Goal: Task Accomplishment & Management: Complete application form

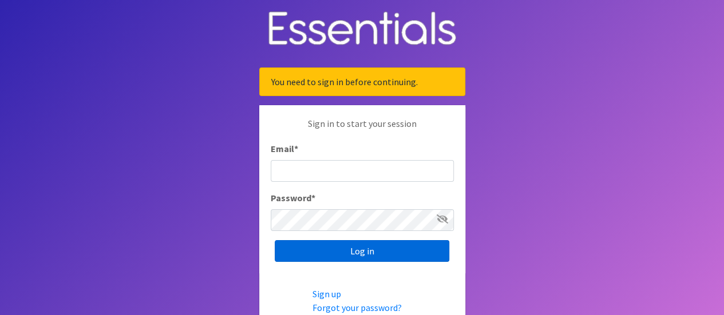
type input "[EMAIL_ADDRESS][DOMAIN_NAME]"
click at [349, 246] on input "Log in" at bounding box center [362, 251] width 175 height 22
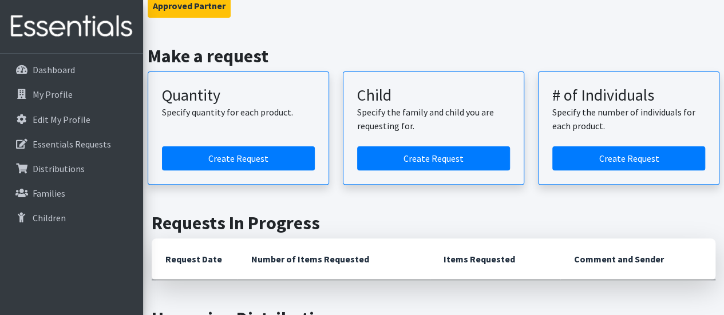
scroll to position [114, 0]
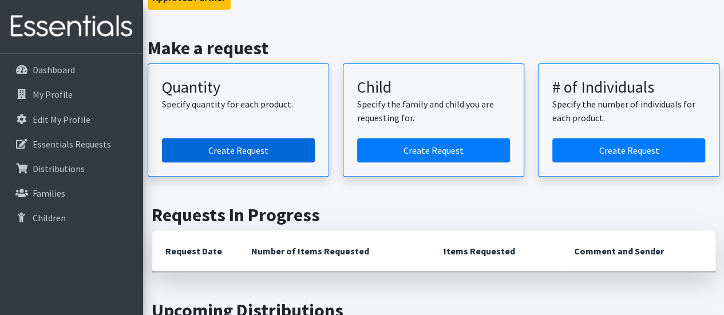
click at [241, 147] on link "Create Request" at bounding box center [238, 151] width 153 height 24
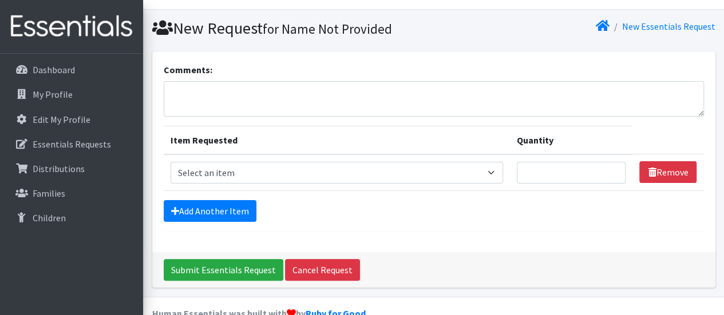
scroll to position [45, 0]
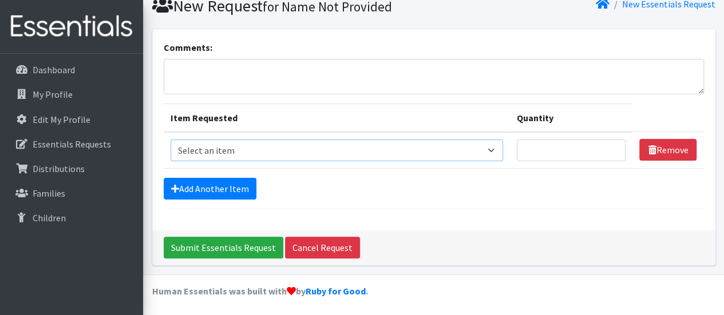
click at [497, 152] on select "Select an item Period Supplies: Mixed Kits (order by bag) Applicator-free tampo…" at bounding box center [337, 151] width 333 height 22
select select "1095"
click at [171, 140] on select "Select an item Period Supplies: Mixed Kits (order by bag) Applicator-free tampo…" at bounding box center [337, 151] width 333 height 22
click at [546, 156] on input "Quantity" at bounding box center [571, 151] width 109 height 22
type input "200"
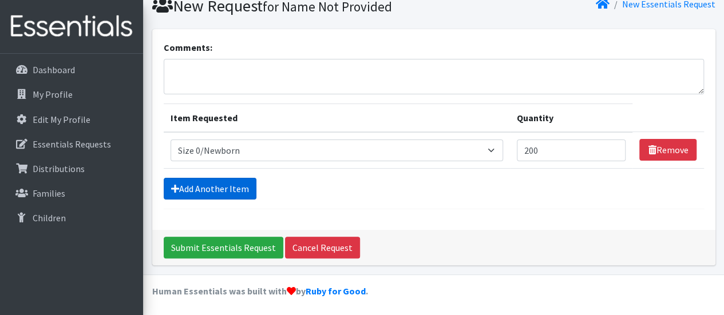
click at [229, 188] on link "Add Another Item" at bounding box center [210, 189] width 93 height 22
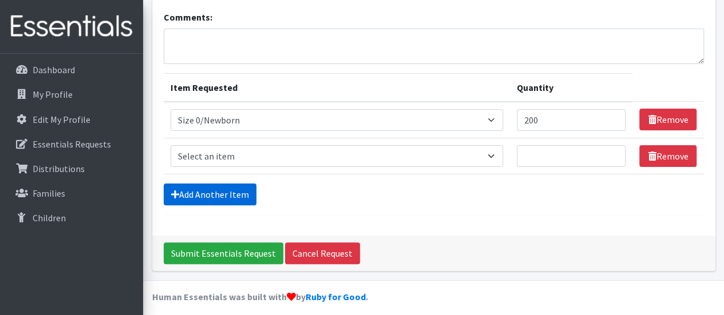
scroll to position [81, 0]
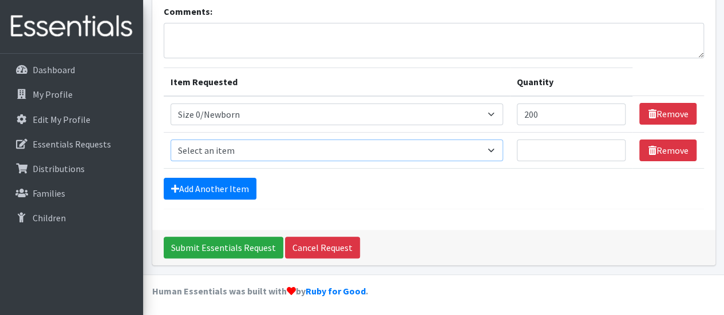
click at [498, 147] on select "Select an item Period Supplies: Mixed Kits (order by bag) Applicator-free tampo…" at bounding box center [337, 151] width 333 height 22
select select "1091"
click at [171, 140] on select "Select an item Period Supplies: Mixed Kits (order by bag) Applicator-free tampo…" at bounding box center [337, 151] width 333 height 22
click at [499, 146] on select "Select an item Period Supplies: Mixed Kits (order by bag) Applicator-free tampo…" at bounding box center [337, 151] width 333 height 22
click at [171, 140] on select "Select an item Period Supplies: Mixed Kits (order by bag) Applicator-free tampo…" at bounding box center [337, 151] width 333 height 22
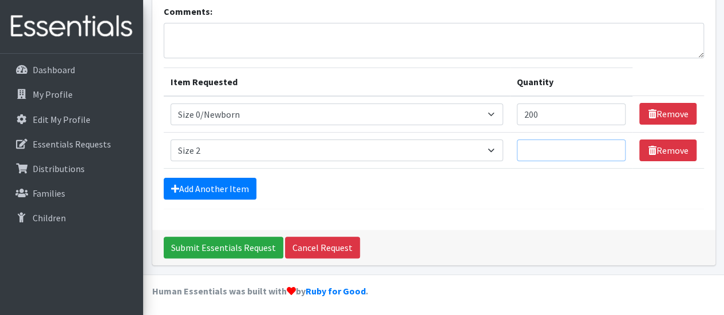
click at [543, 152] on input "Quantity" at bounding box center [571, 151] width 109 height 22
type input "200"
click at [212, 187] on link "Add Another Item" at bounding box center [210, 189] width 93 height 22
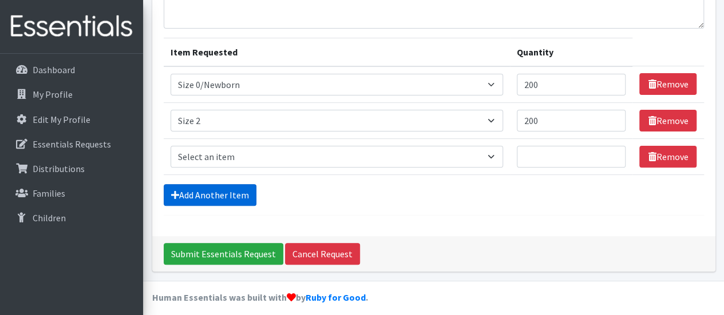
scroll to position [117, 0]
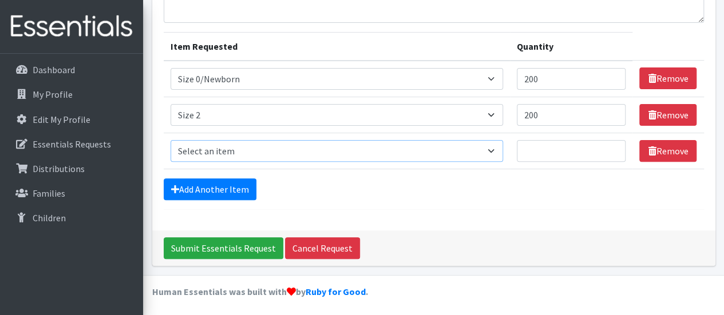
click at [495, 147] on select "Select an item Period Supplies: Mixed Kits (order by bag) Applicator-free tampo…" at bounding box center [337, 151] width 333 height 22
select select "1090"
click at [171, 140] on select "Select an item Period Supplies: Mixed Kits (order by bag) Applicator-free tampo…" at bounding box center [337, 151] width 333 height 22
click at [537, 155] on input "Quantity" at bounding box center [571, 151] width 109 height 22
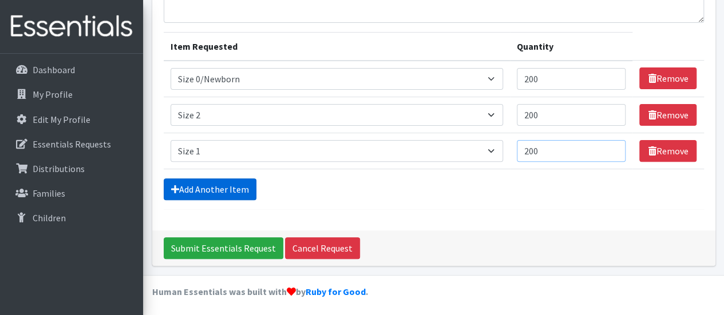
type input "200"
click at [230, 185] on link "Add Another Item" at bounding box center [210, 190] width 93 height 22
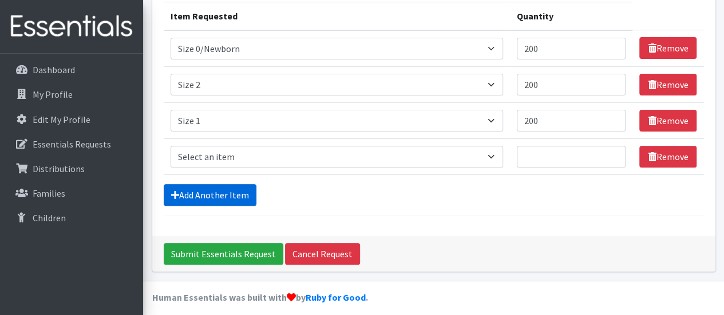
scroll to position [153, 0]
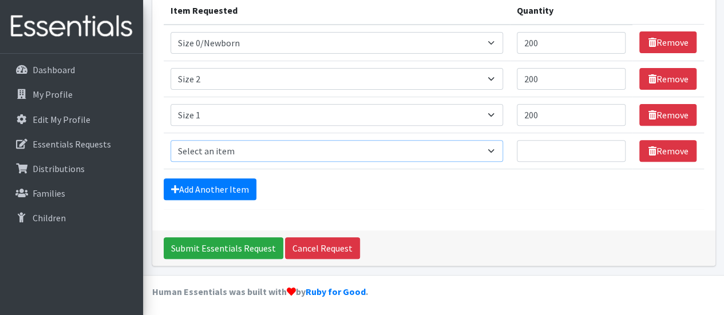
click at [499, 152] on select "Select an item Period Supplies: Mixed Kits (order by bag) Applicator-free tampo…" at bounding box center [337, 151] width 333 height 22
select select "1097"
click at [171, 140] on select "Select an item Period Supplies: Mixed Kits (order by bag) Applicator-free tampo…" at bounding box center [337, 151] width 333 height 22
click at [552, 153] on input "Quantity" at bounding box center [571, 151] width 109 height 22
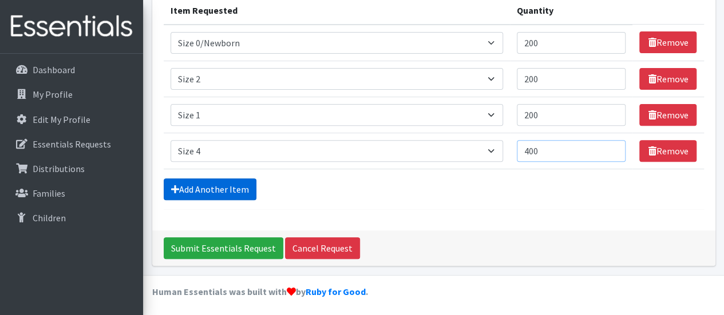
type input "400"
click at [240, 189] on link "Add Another Item" at bounding box center [210, 190] width 93 height 22
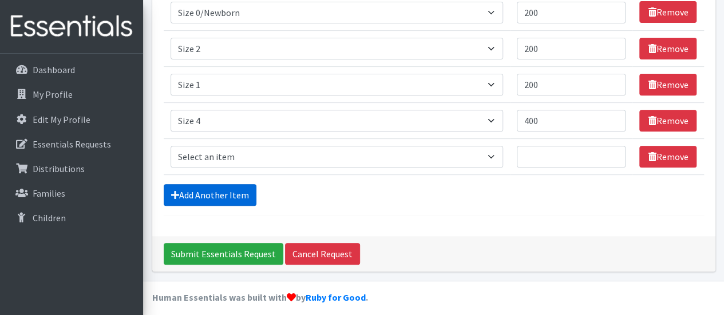
scroll to position [189, 0]
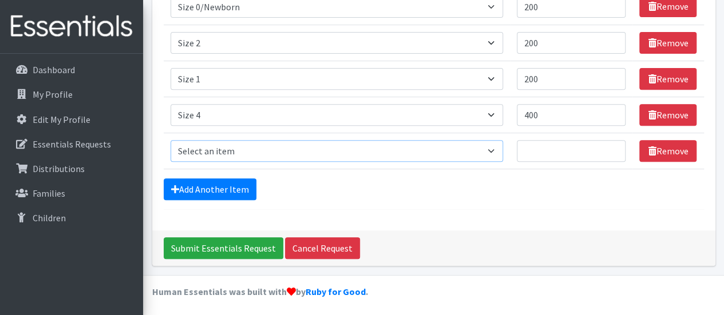
click at [499, 145] on select "Select an item Period Supplies: Mixed Kits (order by bag) Applicator-free tampo…" at bounding box center [337, 151] width 333 height 22
select select "1105"
click at [171, 140] on select "Select an item Period Supplies: Mixed Kits (order by bag) Applicator-free tampo…" at bounding box center [337, 151] width 333 height 22
click at [535, 147] on input "Quantity" at bounding box center [571, 151] width 109 height 22
type input "100"
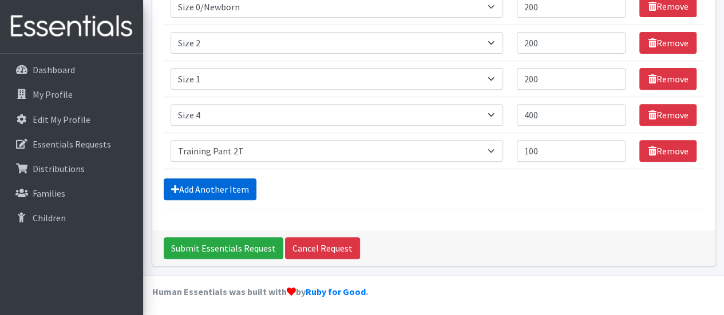
click at [209, 182] on link "Add Another Item" at bounding box center [210, 190] width 93 height 22
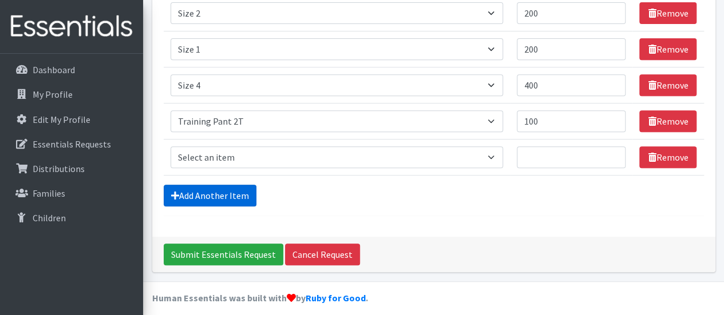
scroll to position [224, 0]
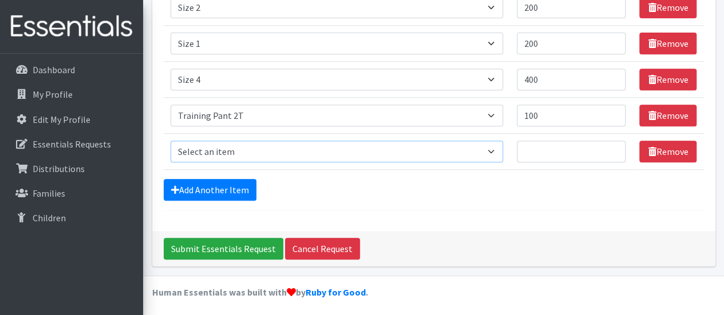
click at [499, 148] on select "Select an item Period Supplies: Mixed Kits (order by bag) Applicator-free tampo…" at bounding box center [337, 152] width 333 height 22
select select "1107"
click at [171, 141] on select "Select an item Period Supplies: Mixed Kits (order by bag) Applicator-free tampo…" at bounding box center [337, 152] width 333 height 22
click at [533, 152] on input "Quantity" at bounding box center [571, 152] width 109 height 22
type input "100"
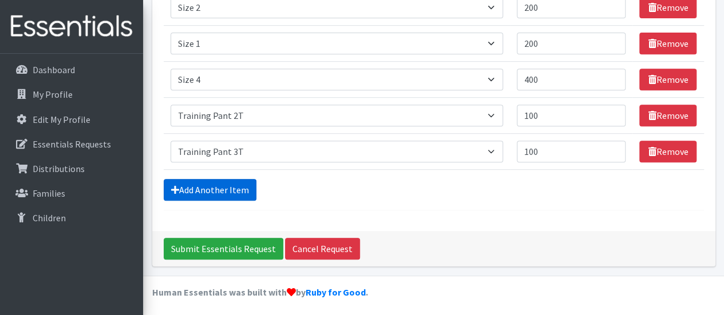
click at [232, 187] on link "Add Another Item" at bounding box center [210, 190] width 93 height 22
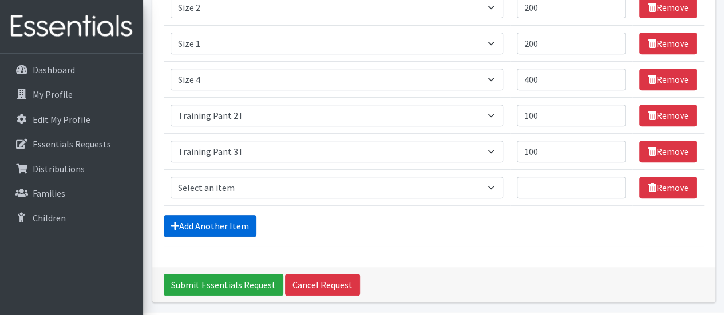
scroll to position [260, 0]
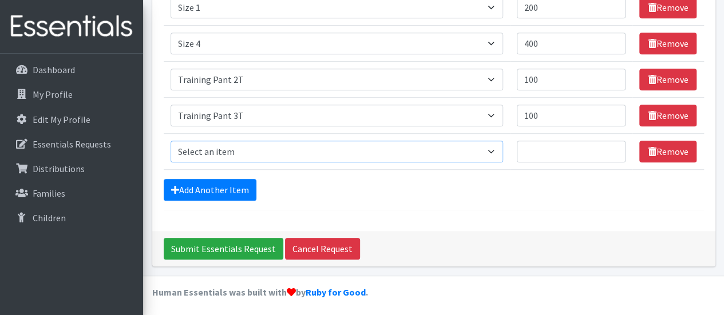
click at [500, 147] on select "Select an item Period Supplies: Mixed Kits (order by bag) Applicator-free tampo…" at bounding box center [337, 152] width 333 height 22
select select "1093"
click at [171, 141] on select "Select an item Period Supplies: Mixed Kits (order by bag) Applicator-free tampo…" at bounding box center [337, 152] width 333 height 22
click at [534, 155] on input "Quantity" at bounding box center [571, 152] width 109 height 22
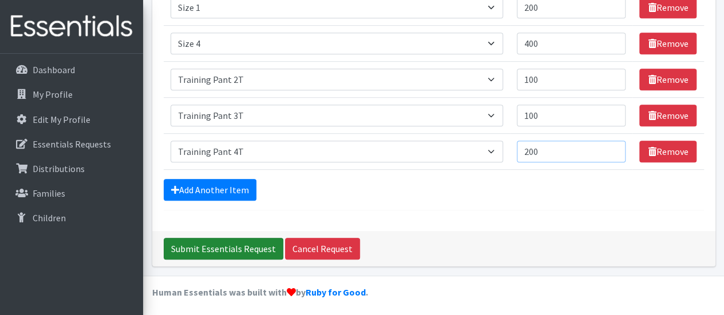
type input "200"
click at [227, 241] on input "Submit Essentials Request" at bounding box center [224, 249] width 120 height 22
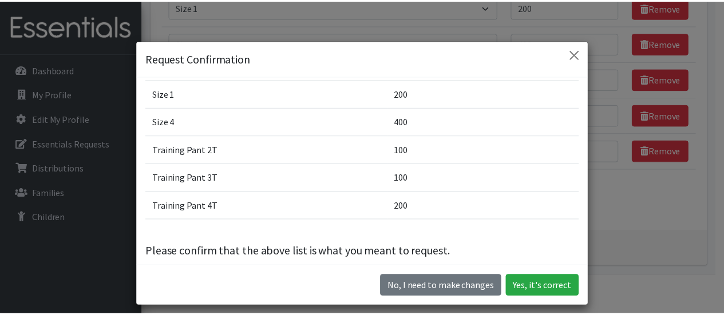
scroll to position [92, 0]
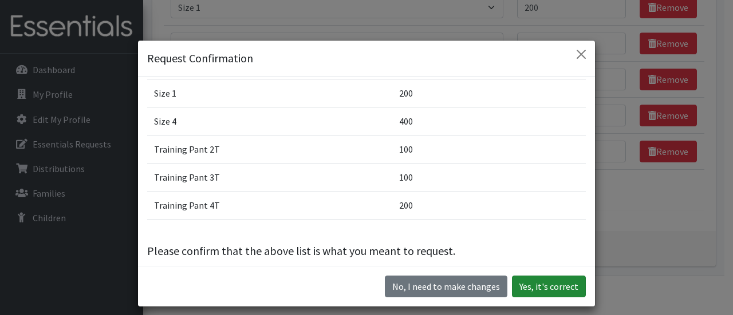
click at [549, 286] on button "Yes, it's correct" at bounding box center [549, 287] width 74 height 22
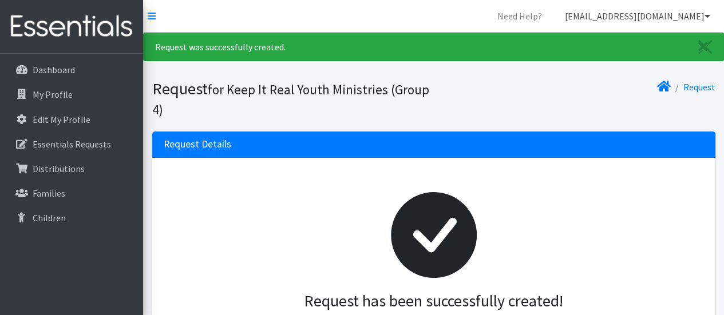
click at [708, 14] on icon at bounding box center [708, 15] width 6 height 9
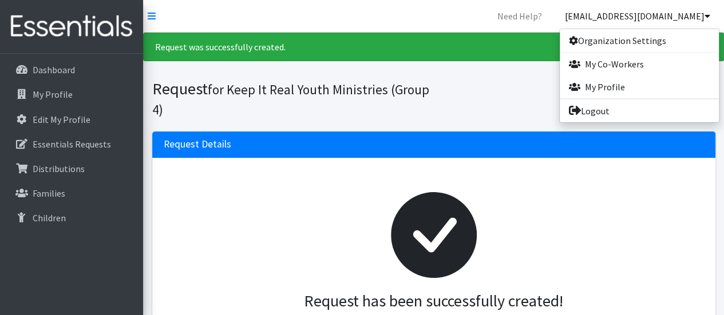
click at [708, 14] on icon at bounding box center [708, 15] width 6 height 9
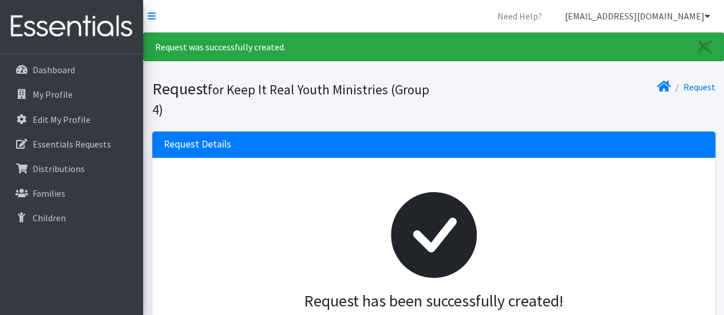
click at [708, 14] on icon at bounding box center [708, 15] width 6 height 9
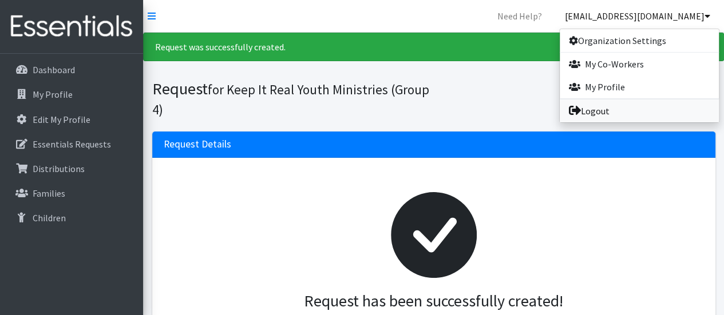
click at [599, 105] on link "Logout" at bounding box center [639, 111] width 159 height 23
